Goal: Register for event/course

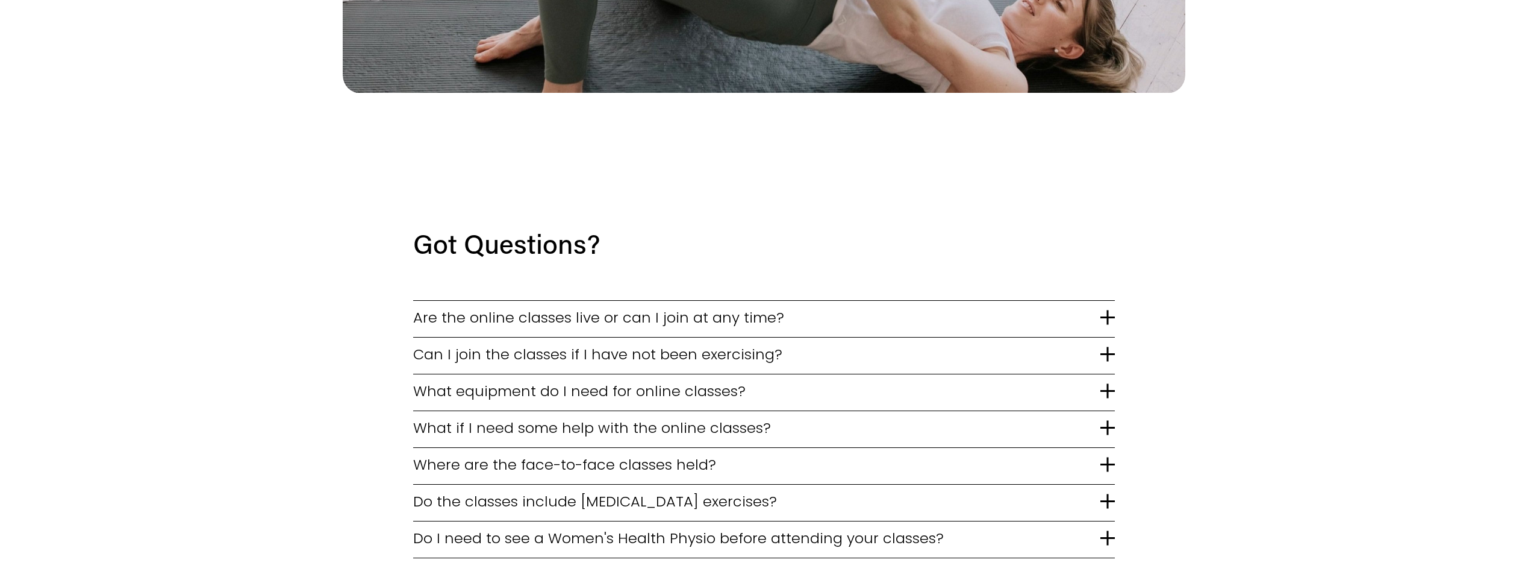
scroll to position [2711, 0]
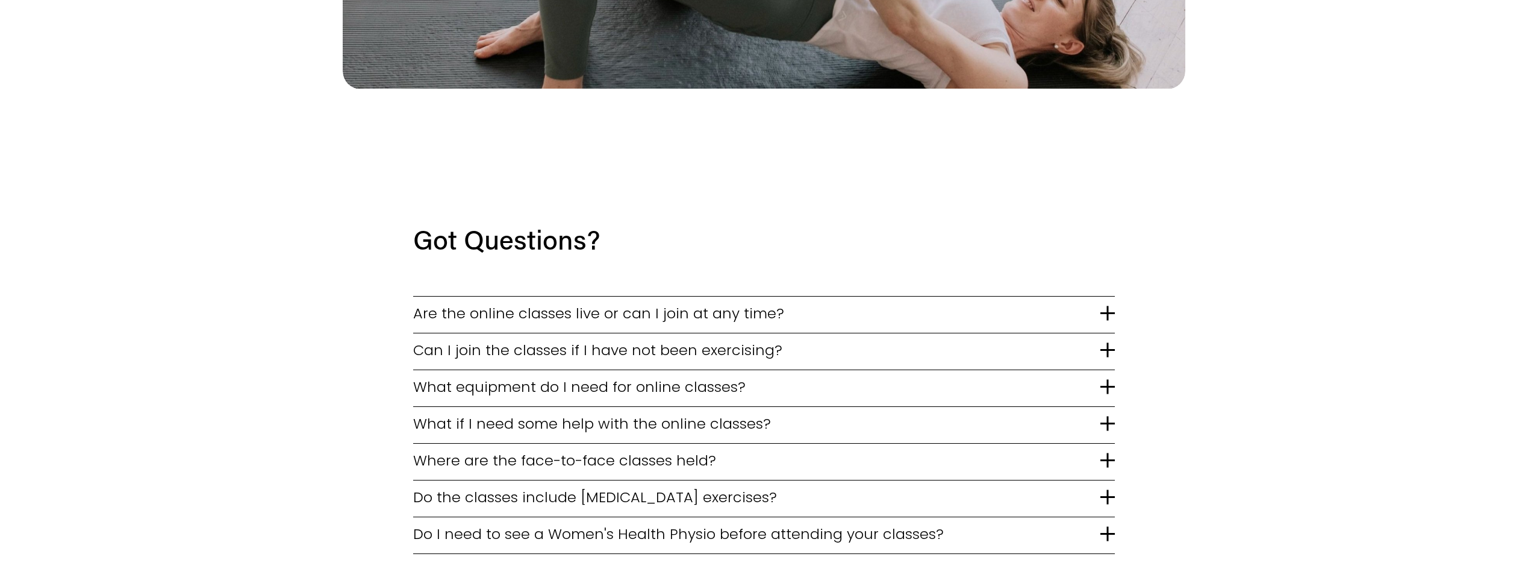
click at [488, 339] on span "Can I join the classes if I have not been exercising?" at bounding box center [756, 349] width 687 height 21
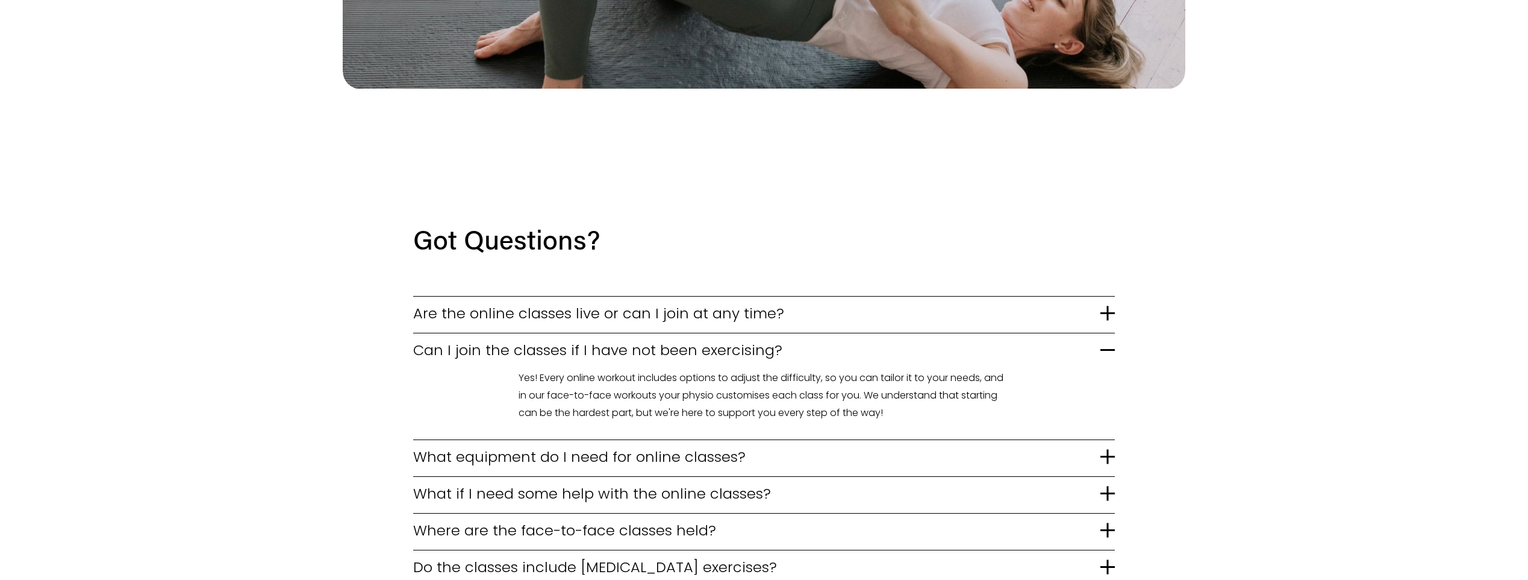
click at [488, 339] on span "Can I join the classes if I have not been exercising?" at bounding box center [756, 349] width 687 height 21
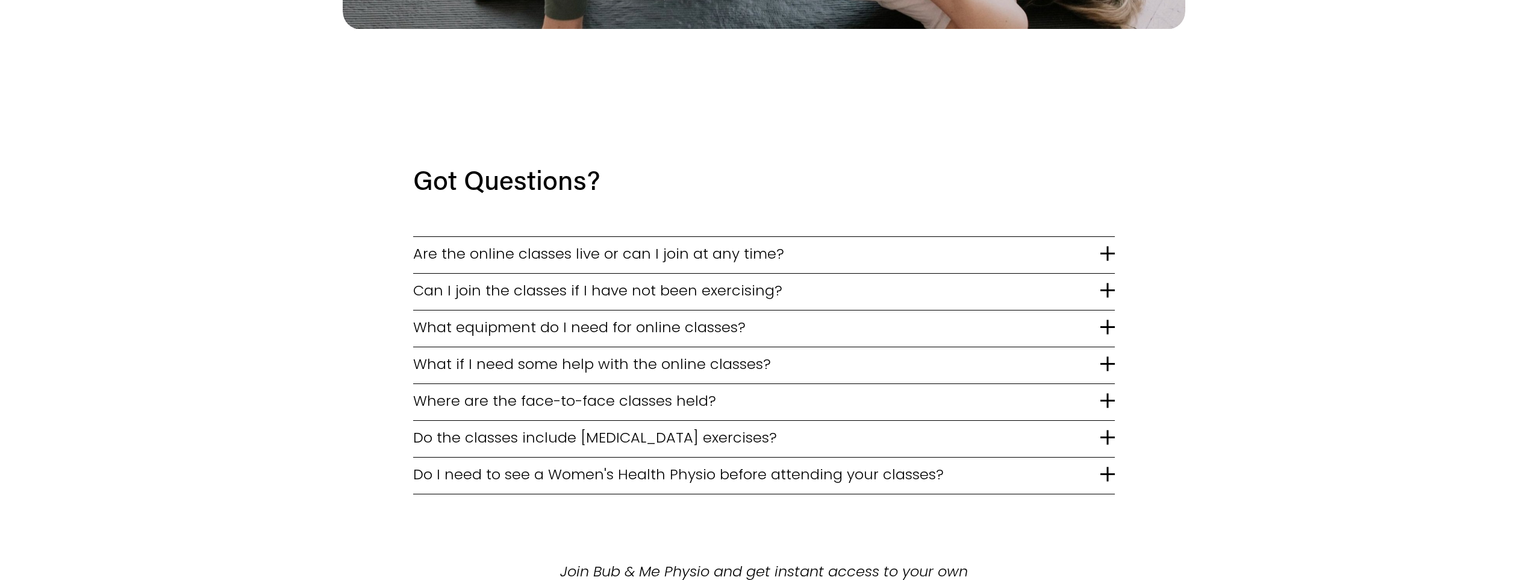
scroll to position [2771, 0]
click at [472, 426] on span "Do the classes include pelvic floor exercises?" at bounding box center [756, 436] width 687 height 21
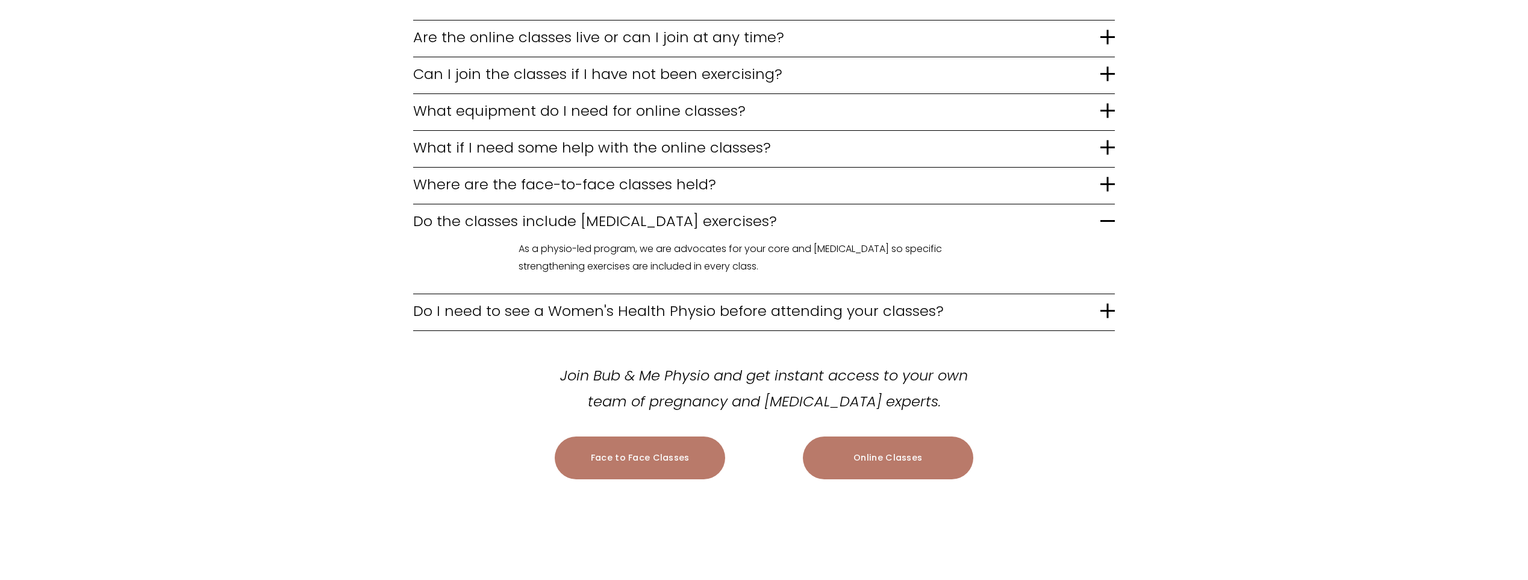
scroll to position [3012, 0]
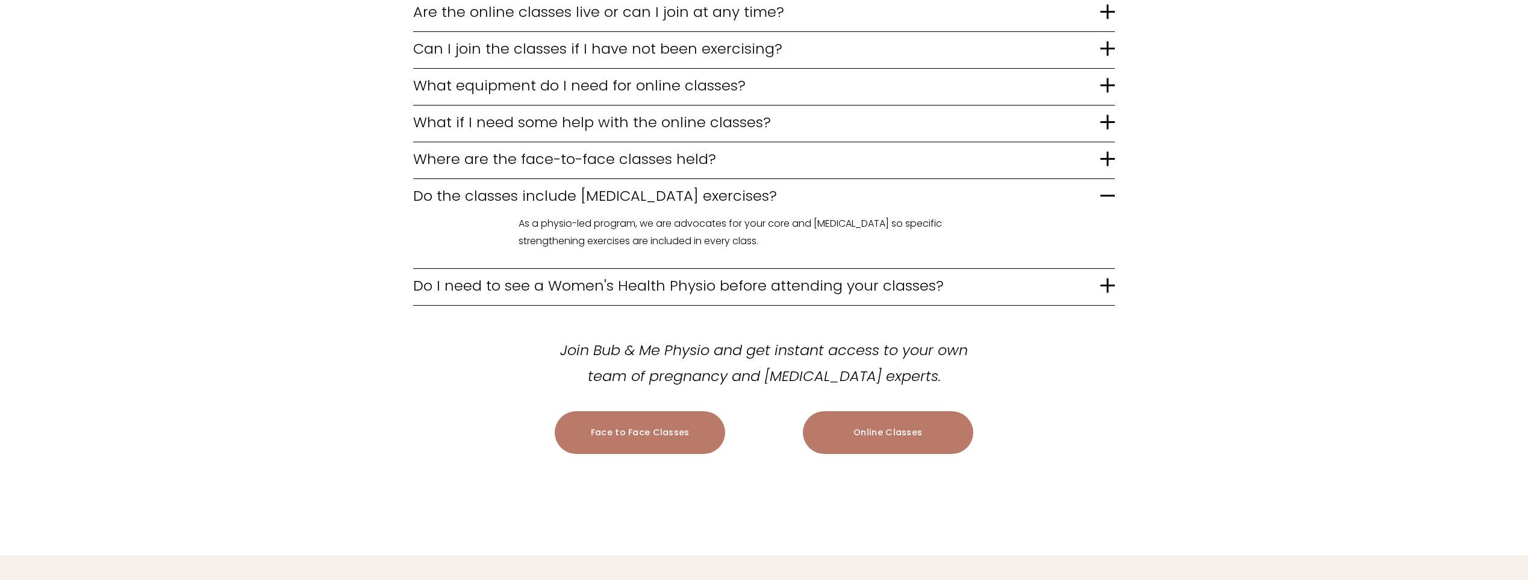
click at [546, 275] on span "Do I need to see a Women's Health Physio before attending your classes?" at bounding box center [756, 285] width 687 height 21
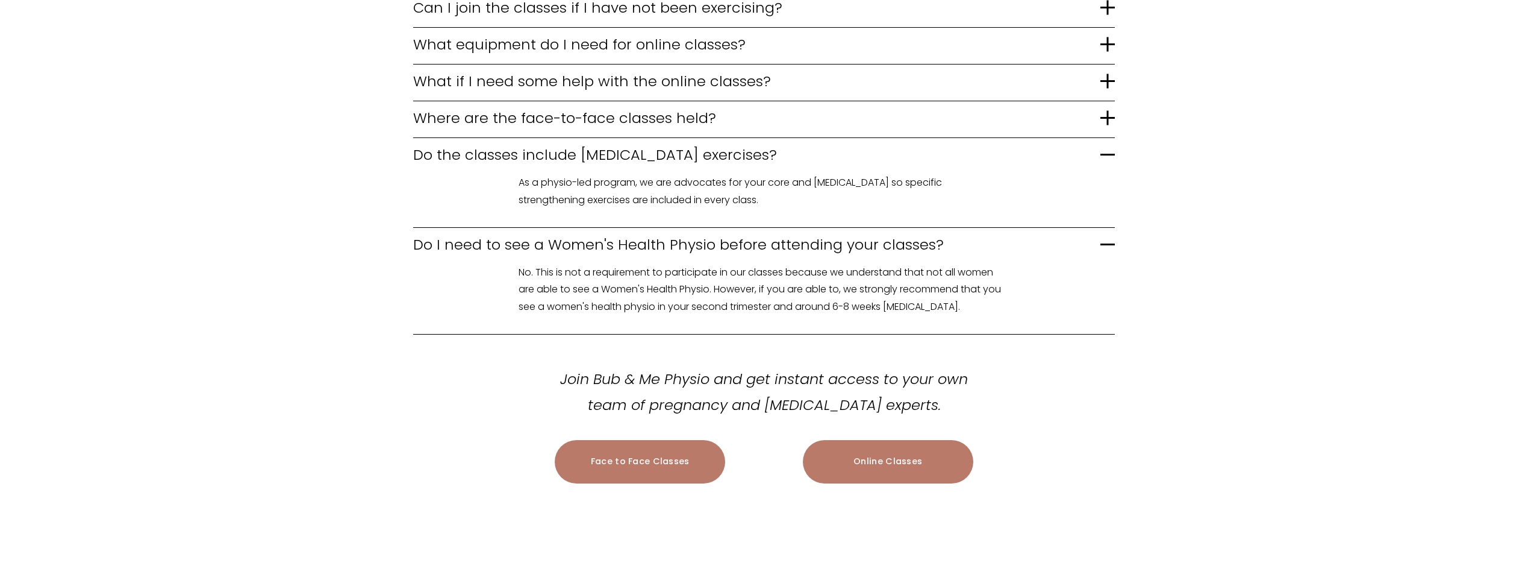
scroll to position [3072, 0]
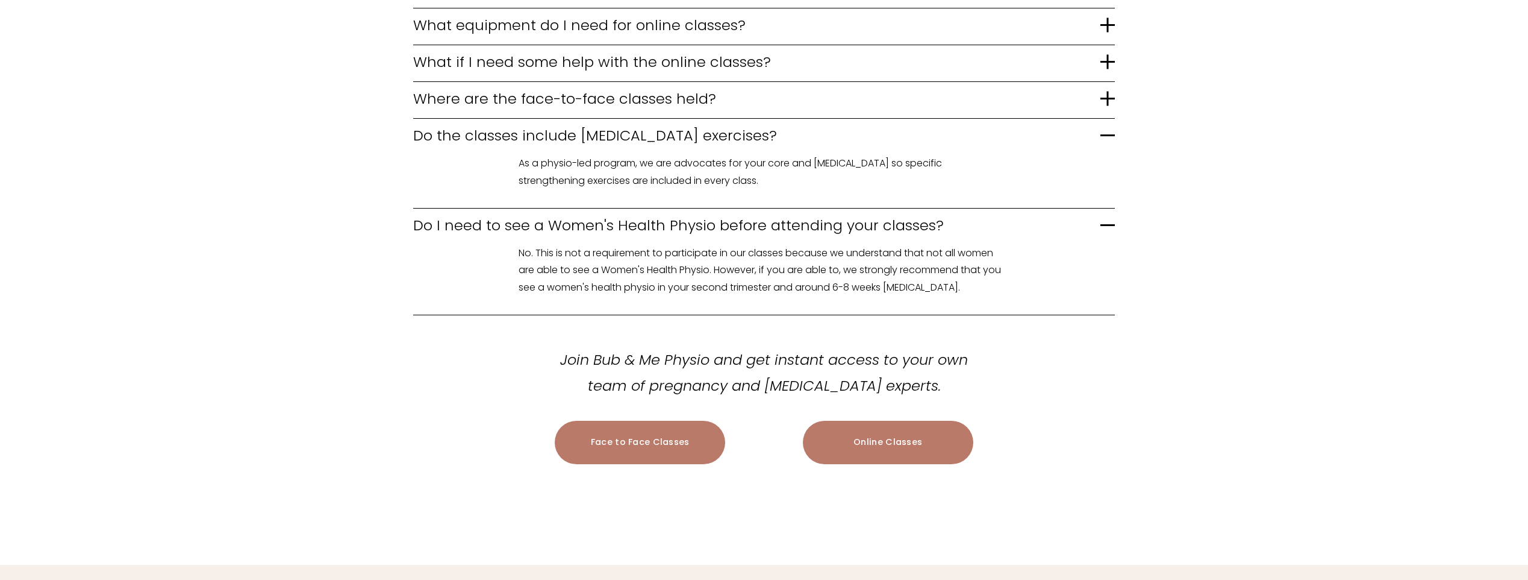
click at [670, 420] on link "Face to Face Classes" at bounding box center [640, 441] width 170 height 43
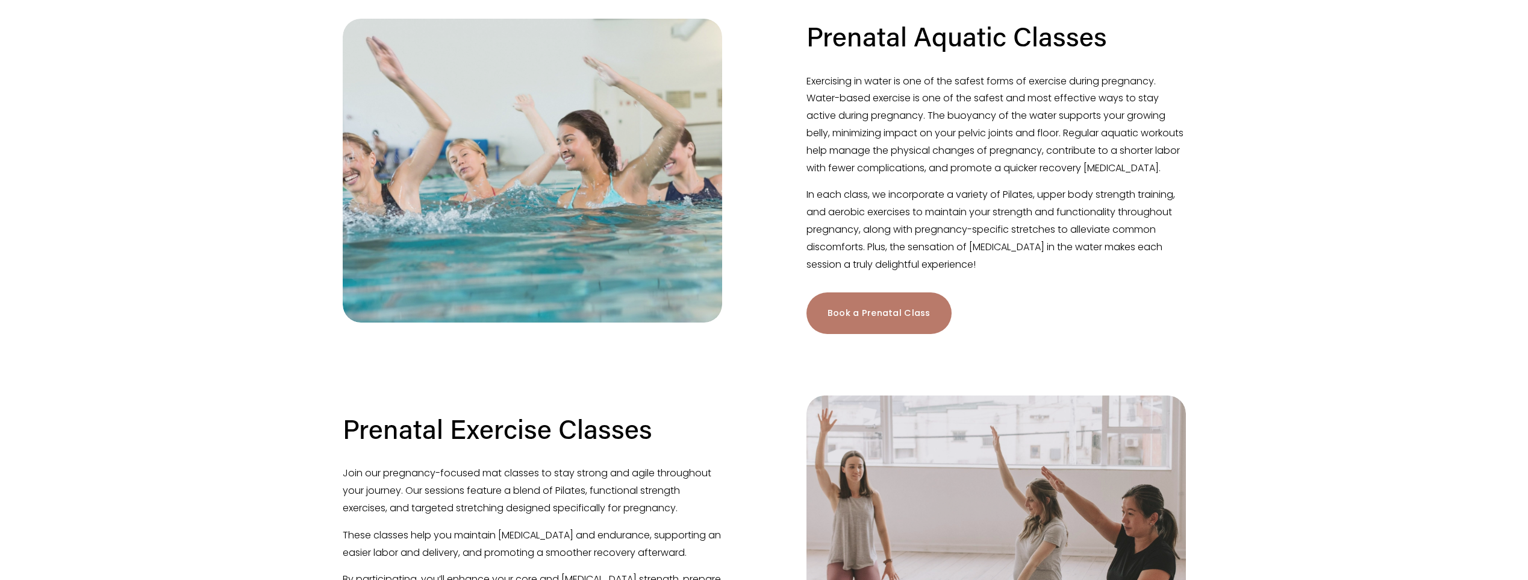
scroll to position [501, 0]
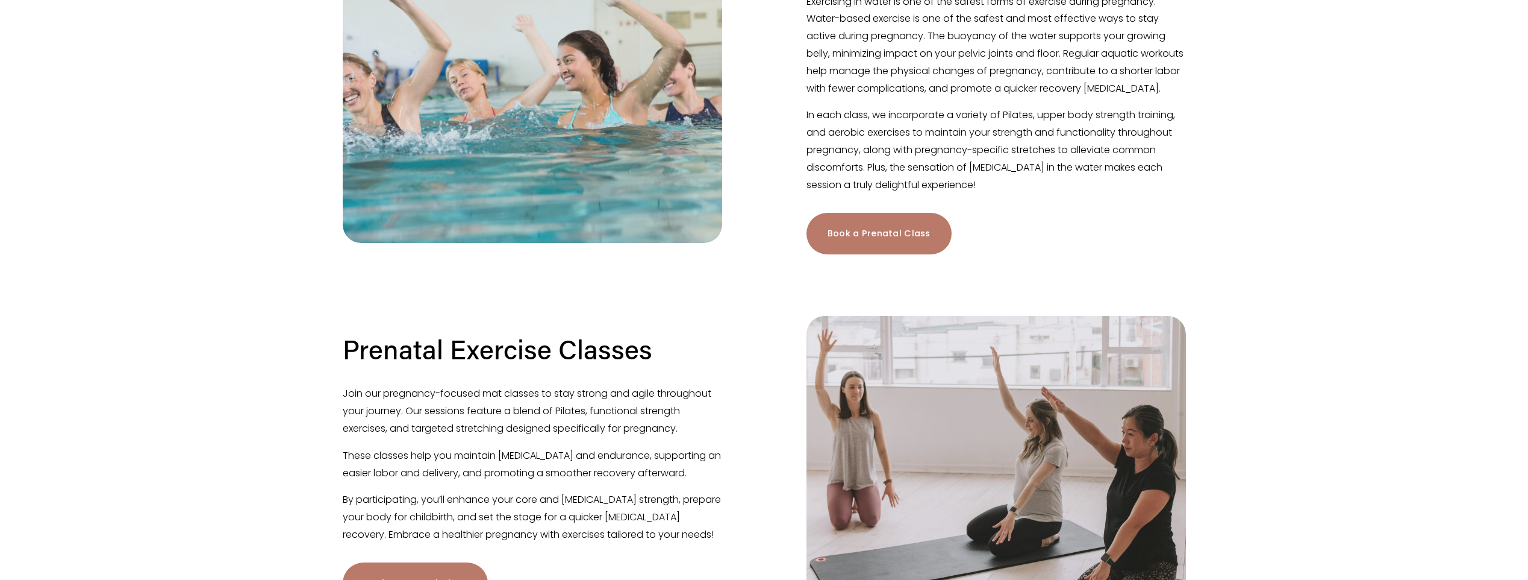
click at [840, 249] on link "Book a Prenatal Class" at bounding box center [879, 234] width 145 height 42
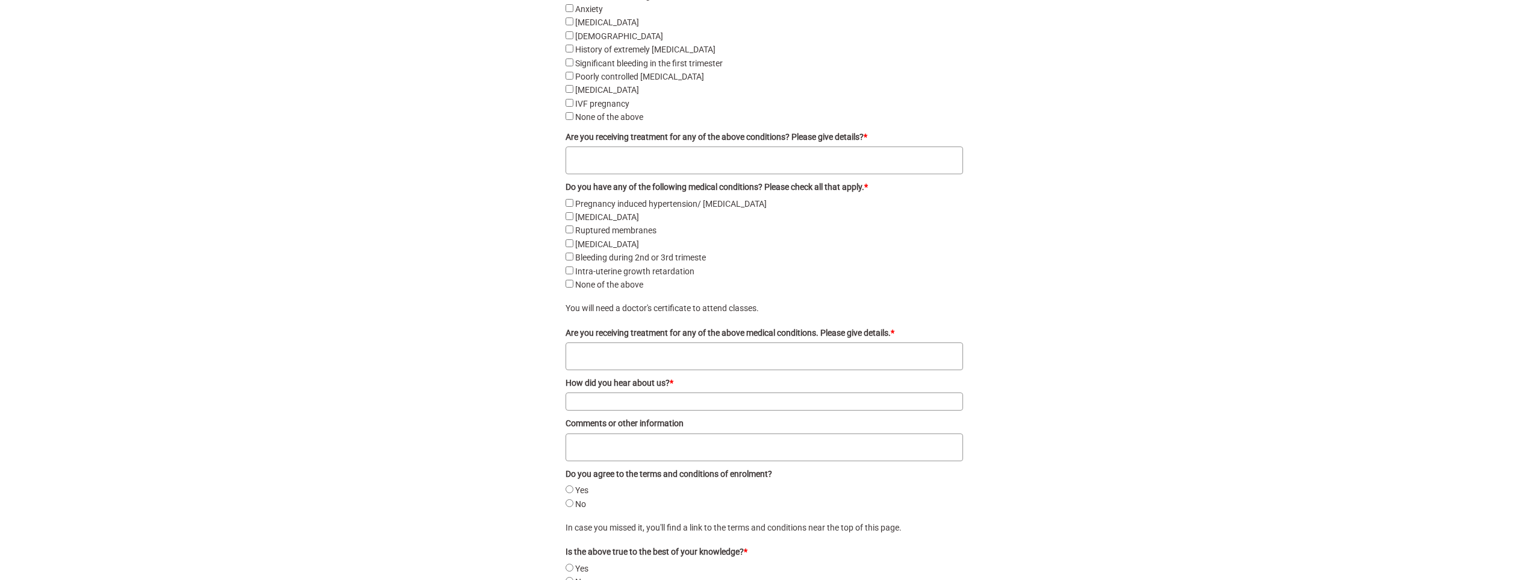
scroll to position [2369, 0]
